Goal: Task Accomplishment & Management: Use online tool/utility

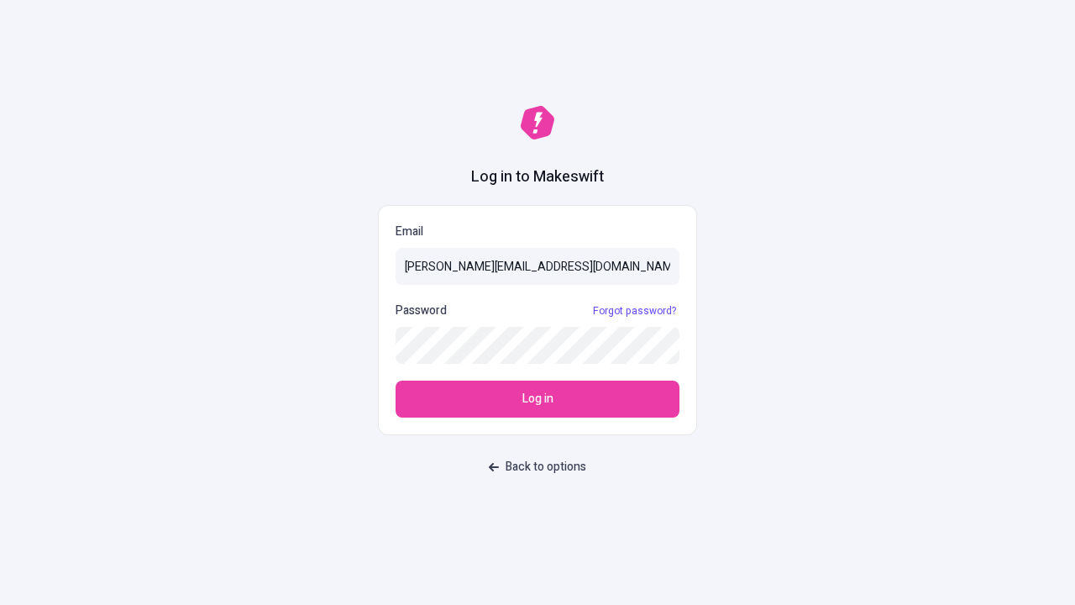
type input "[PERSON_NAME][EMAIL_ADDRESS][DOMAIN_NAME]"
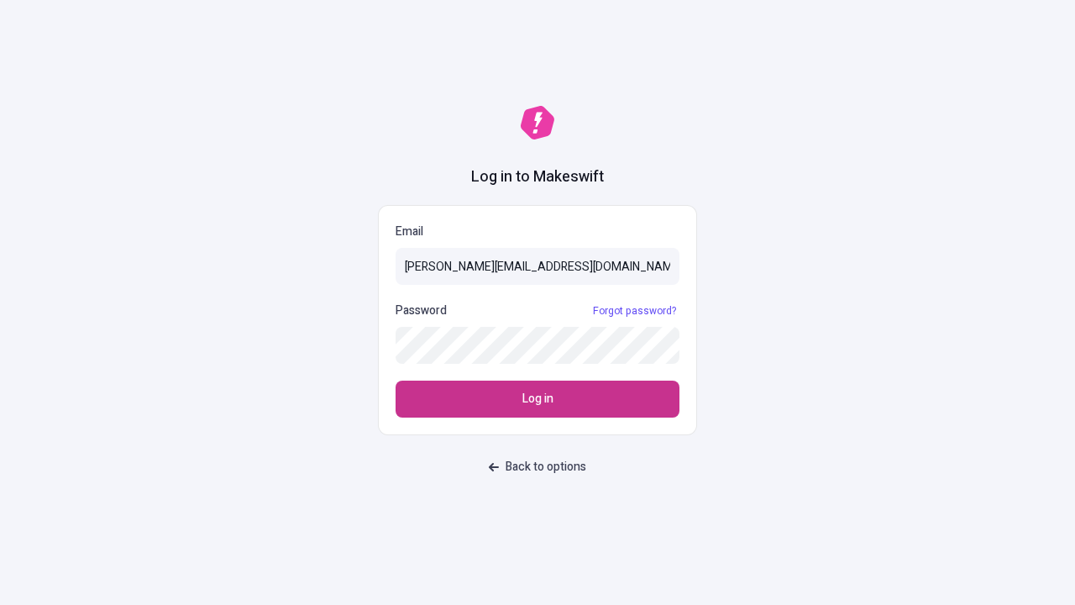
click at [538, 399] on span "Log in" at bounding box center [538, 399] width 31 height 18
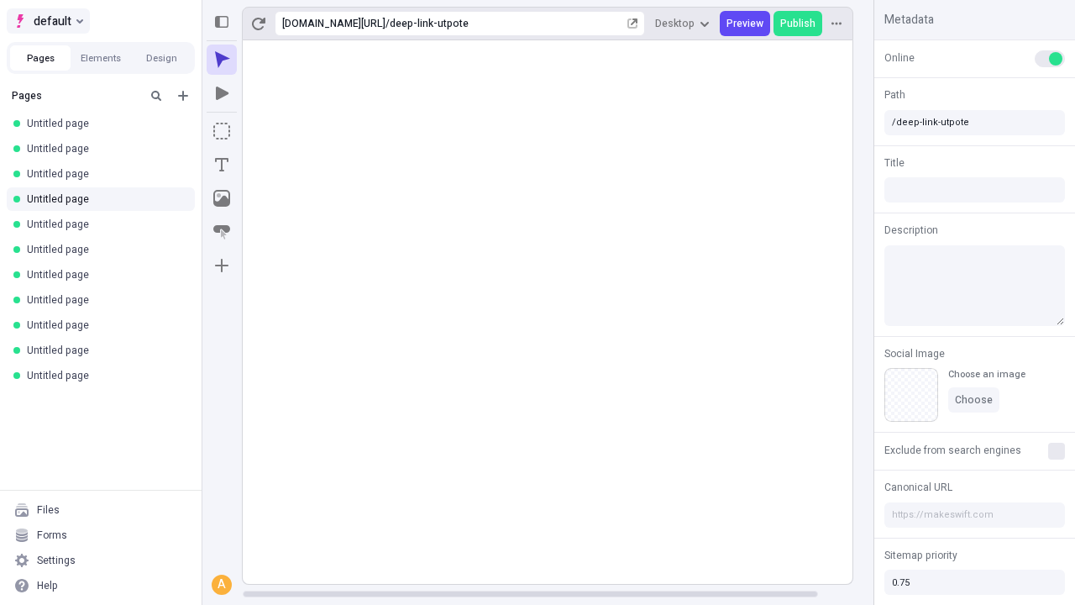
click at [47, 21] on span "default" at bounding box center [53, 21] width 38 height 20
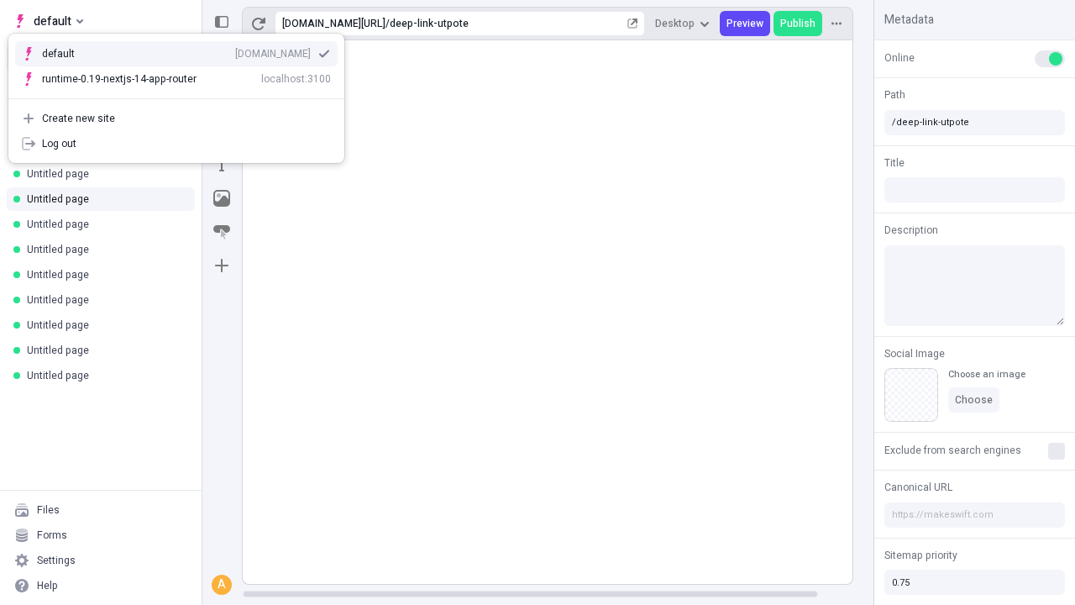
click at [176, 118] on div "Create new site" at bounding box center [186, 118] width 289 height 13
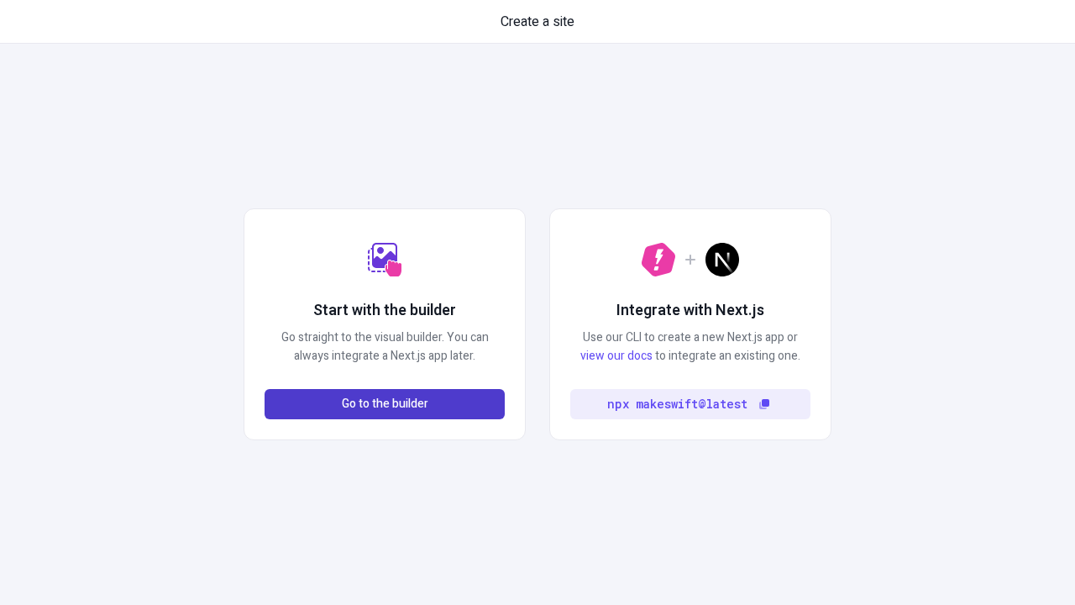
click at [385, 404] on span "Go to the builder" at bounding box center [385, 404] width 87 height 18
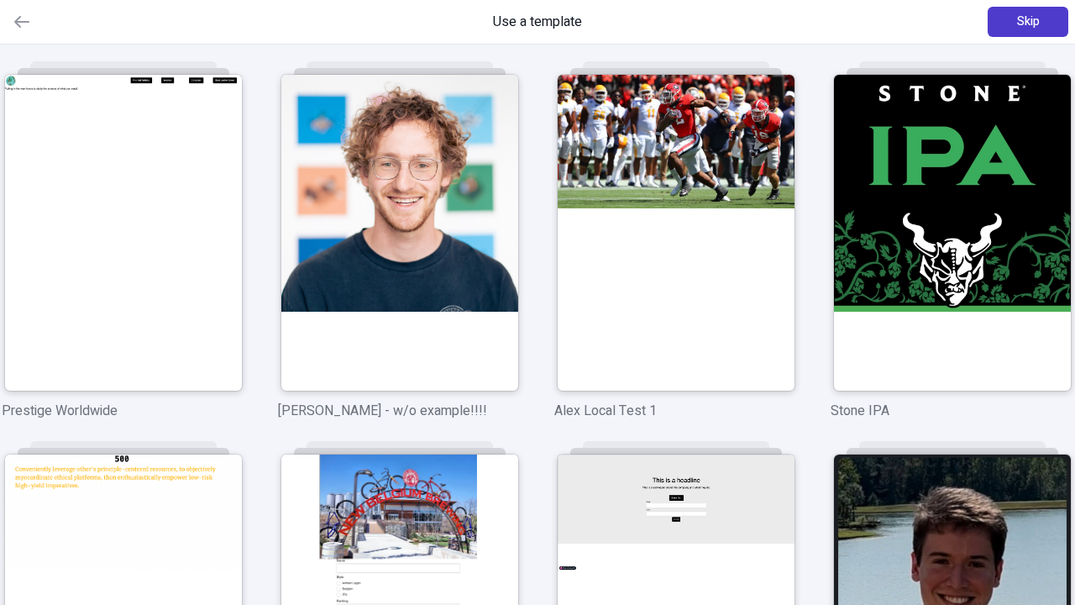
click at [1028, 22] on span "Skip" at bounding box center [1028, 22] width 23 height 18
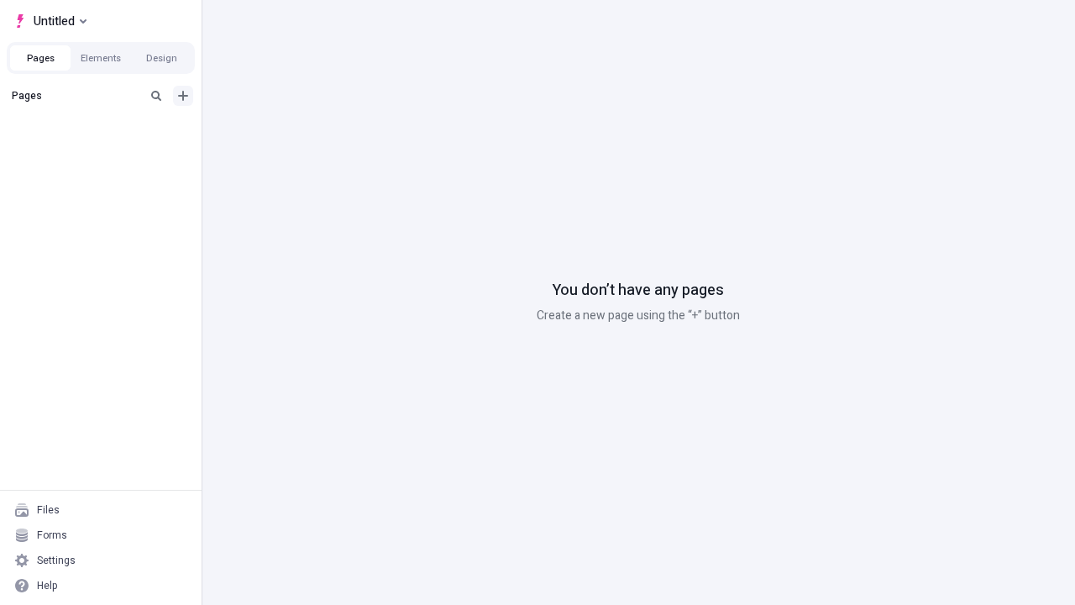
click at [183, 96] on icon "Add new" at bounding box center [183, 96] width 10 height 10
click at [272, 130] on span "Blank page" at bounding box center [282, 130] width 104 height 13
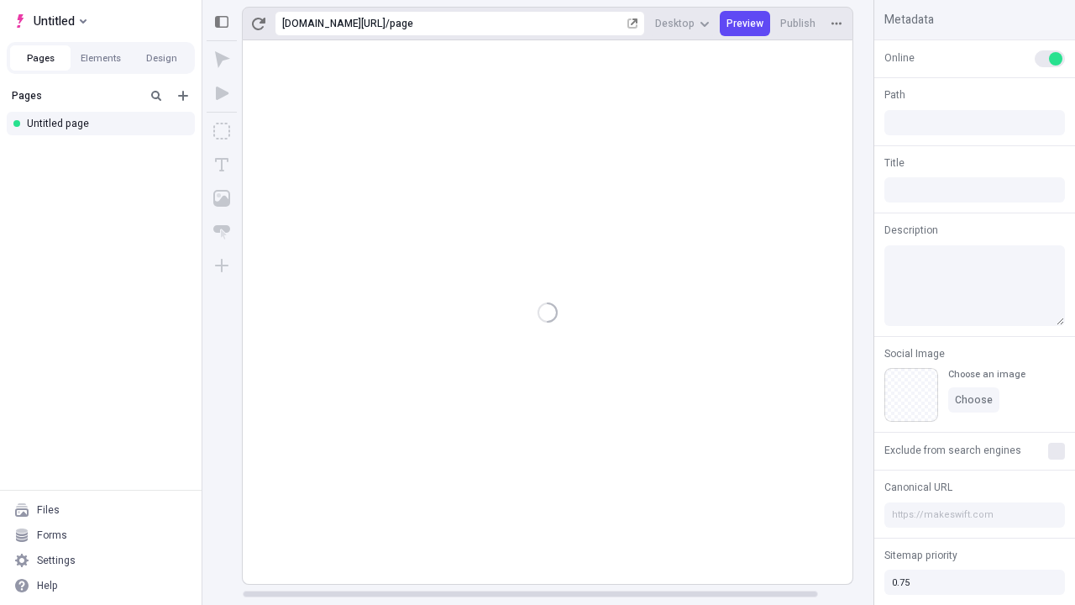
type input "/page"
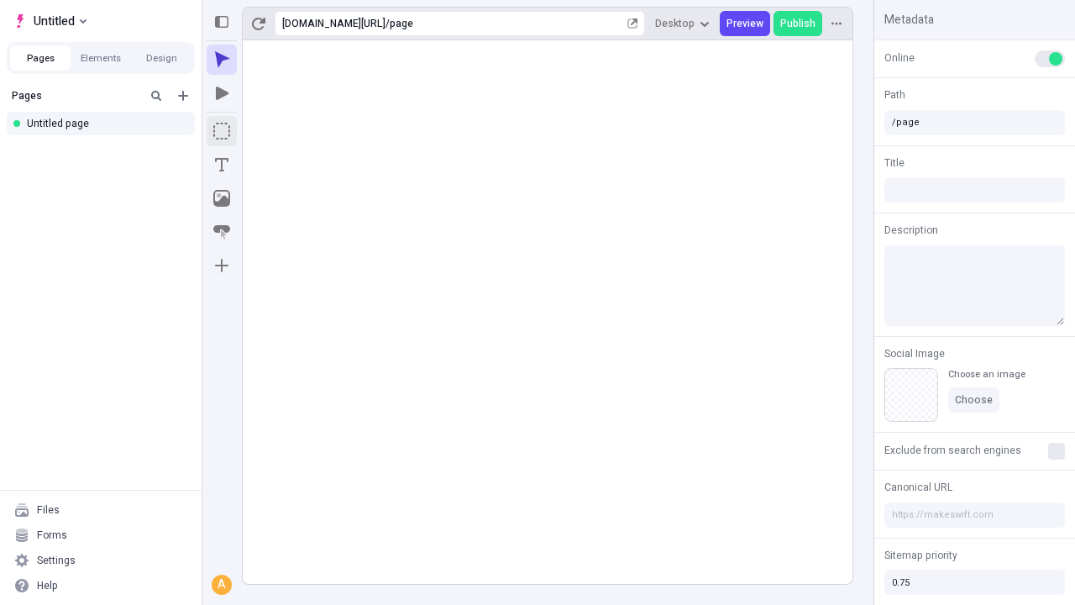
click at [222, 131] on icon "Box" at bounding box center [221, 131] width 17 height 17
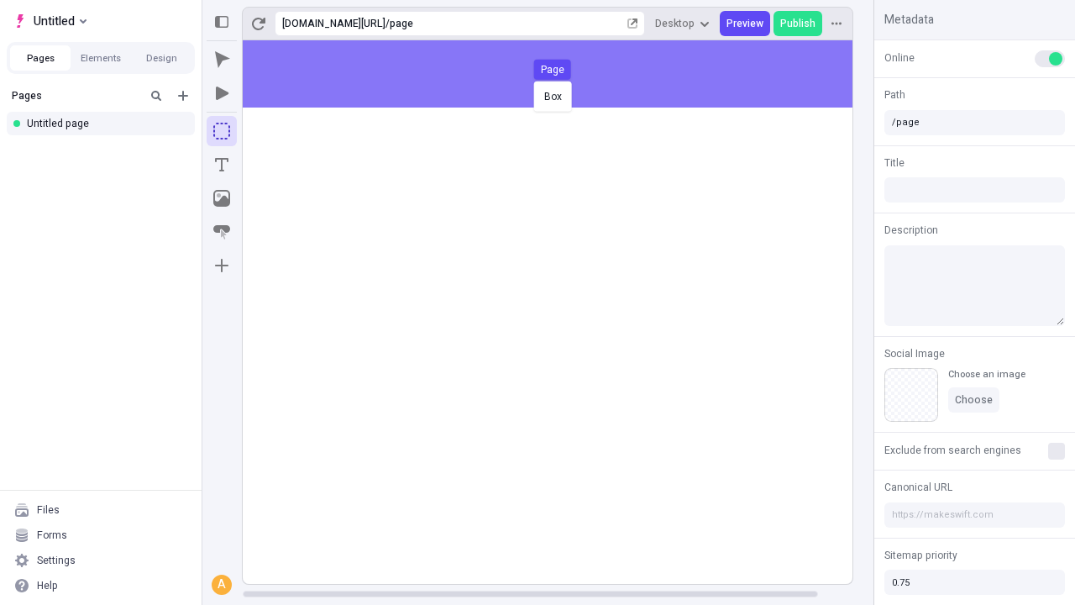
click at [565, 74] on div "Box Page" at bounding box center [537, 302] width 1075 height 605
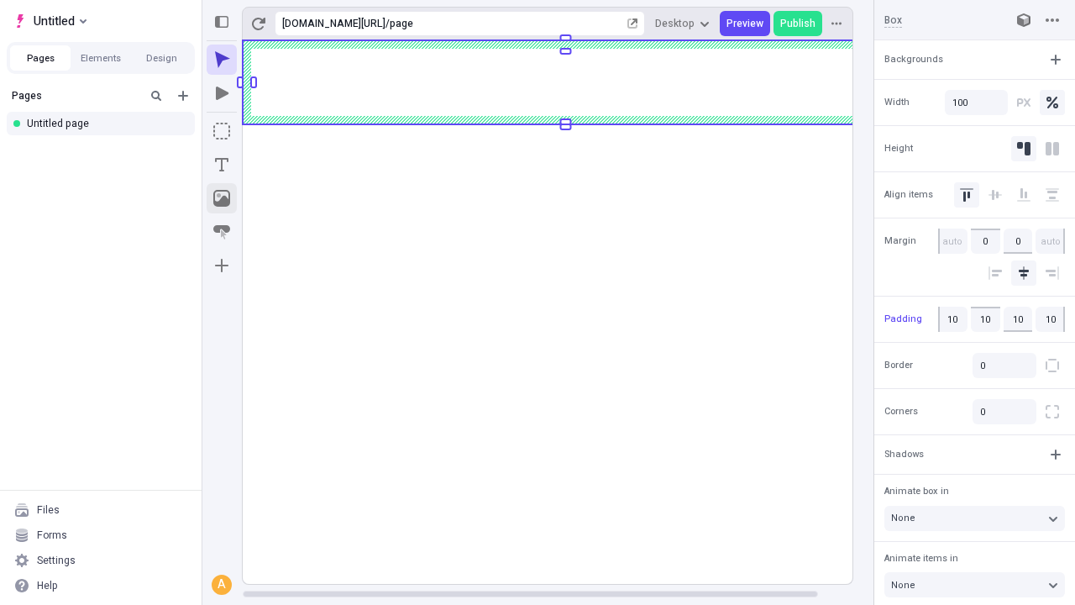
click at [222, 198] on icon "Image" at bounding box center [221, 198] width 17 height 17
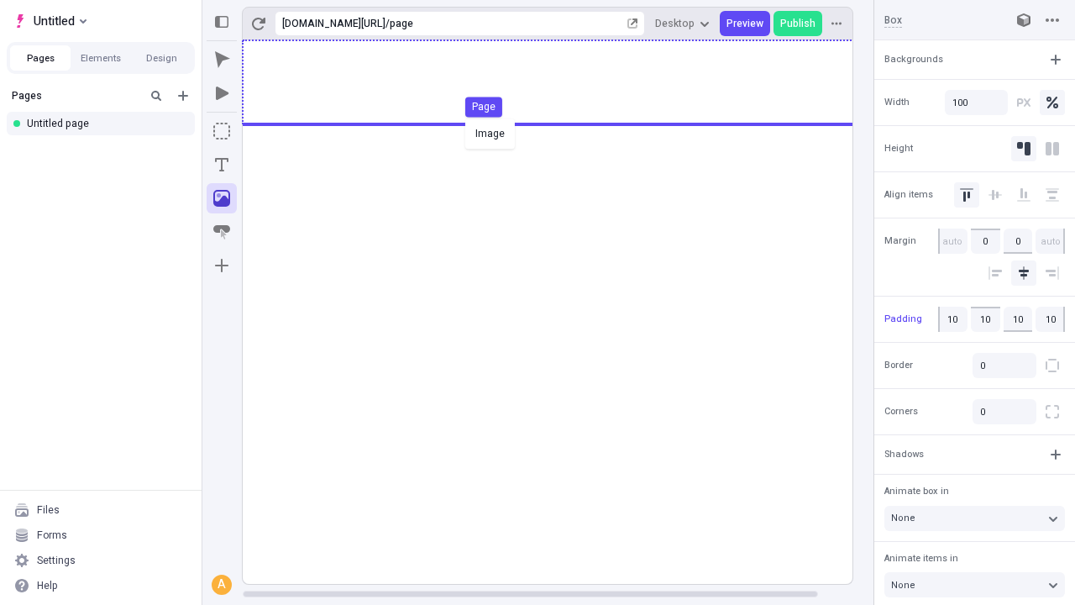
click at [565, 82] on div "Image Page" at bounding box center [537, 302] width 1075 height 605
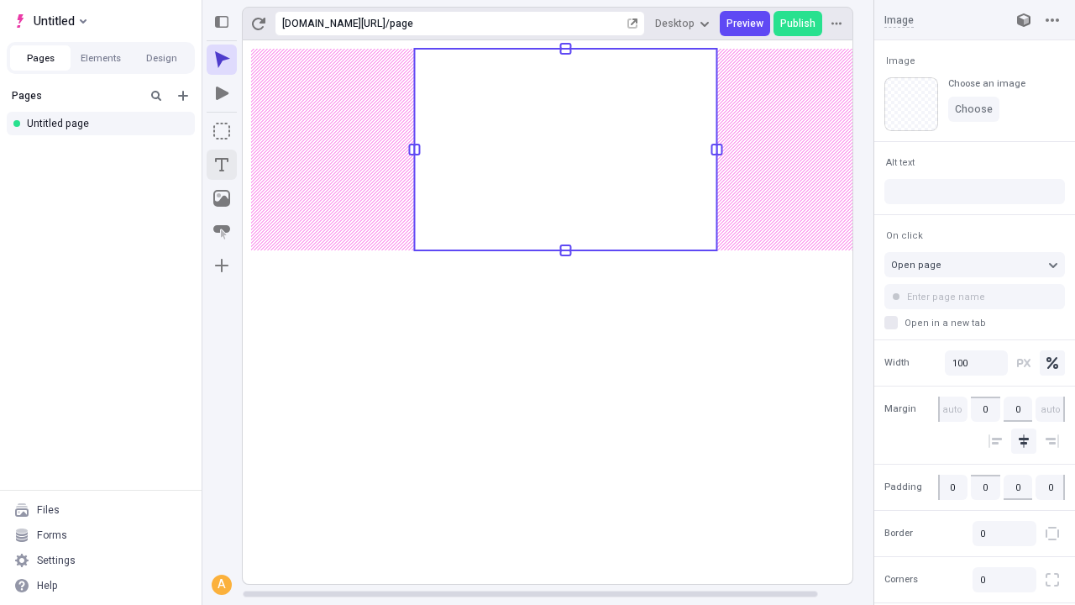
click at [222, 165] on icon "Text" at bounding box center [221, 164] width 13 height 13
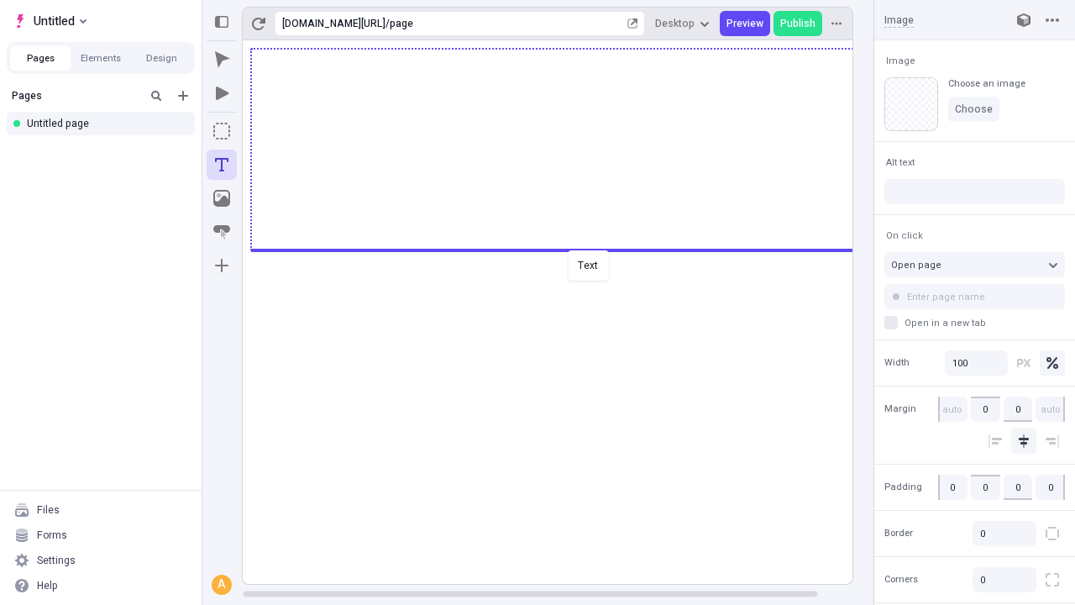
click at [565, 249] on div "Text" at bounding box center [537, 302] width 1075 height 605
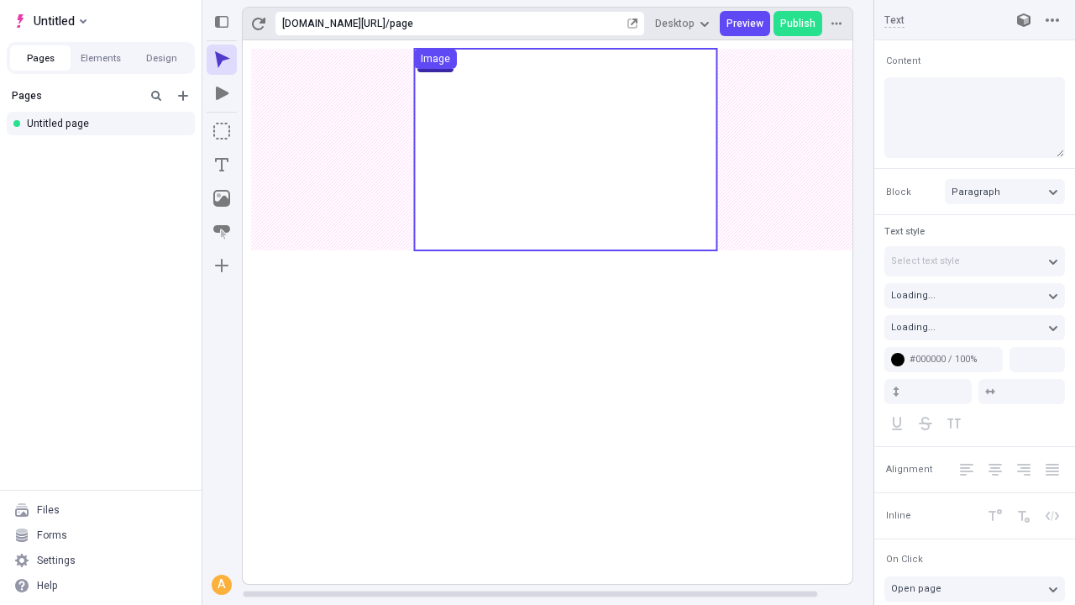
type textarea "Quickly maintain clicks-and-mortar methods of empowerment, to uniquely conceptu…"
type input "18"
type input "1.5"
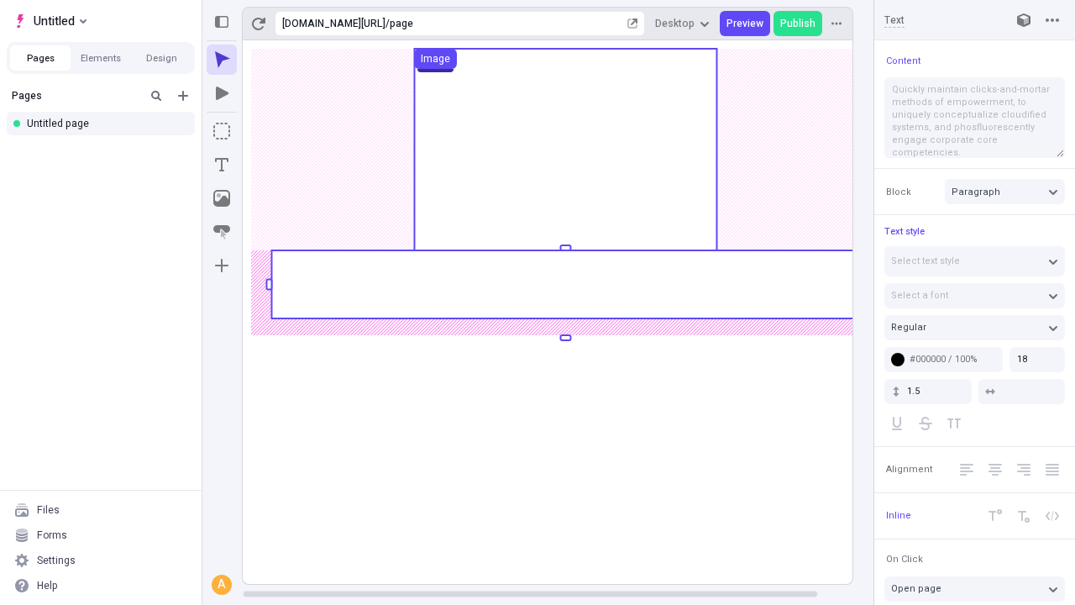
click at [565, 284] on rect at bounding box center [565, 284] width 588 height 68
click at [565, 284] on rect at bounding box center [566, 312] width 646 height 544
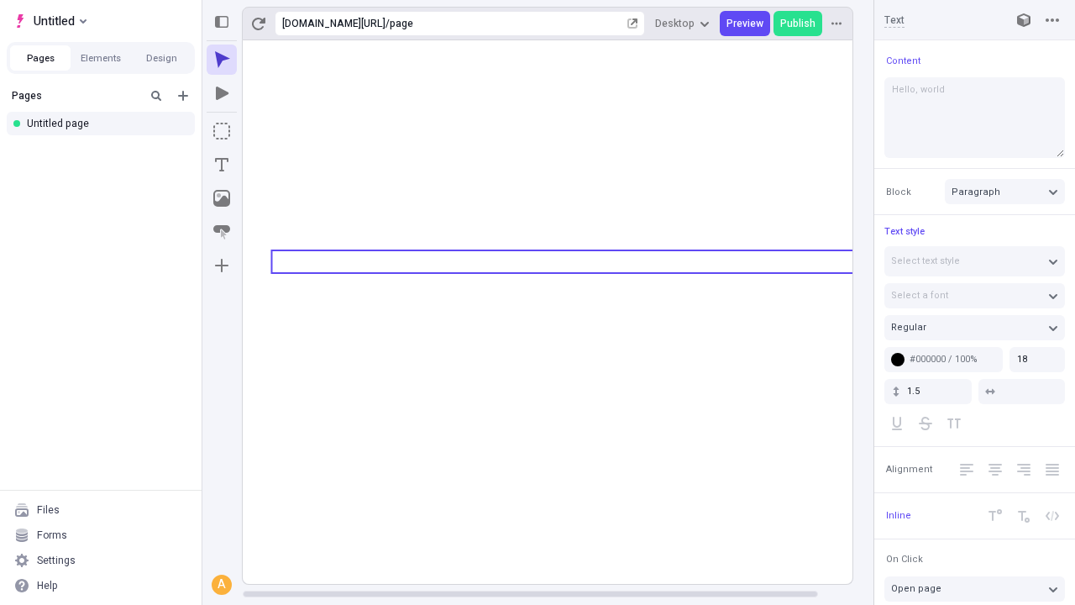
type textarea "Hello, world!"
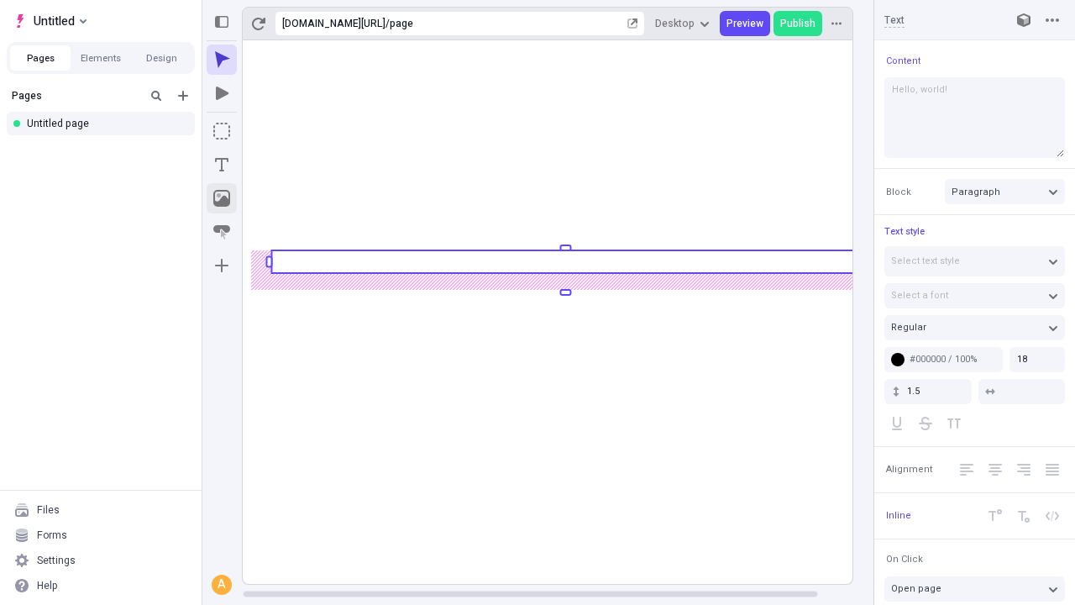
click at [222, 198] on icon "Image" at bounding box center [221, 198] width 17 height 17
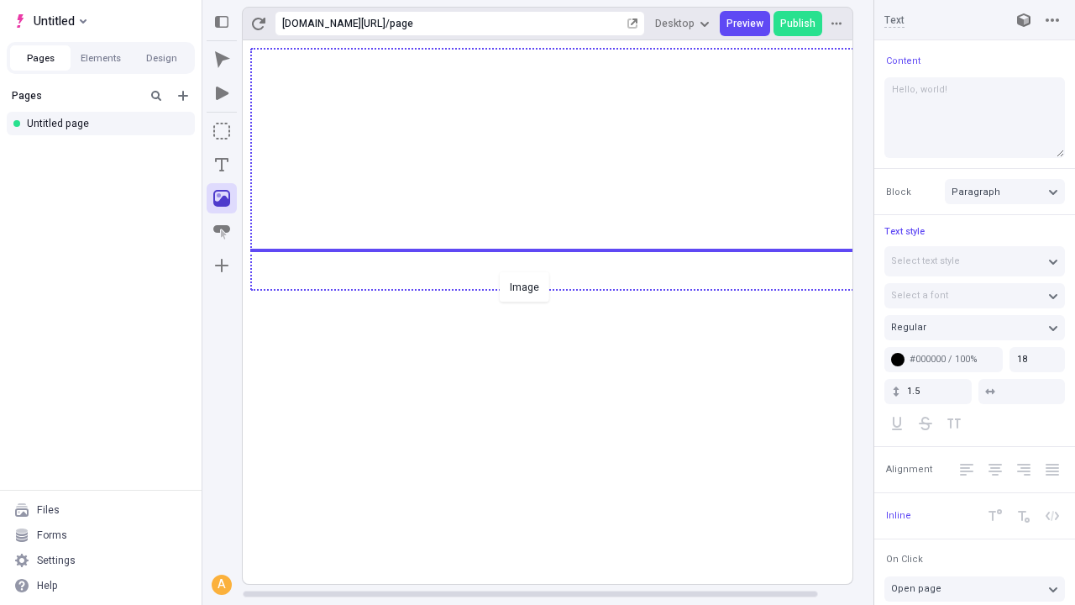
click at [565, 288] on div "Image" at bounding box center [537, 302] width 1075 height 605
